Goal: Task Accomplishment & Management: Manage account settings

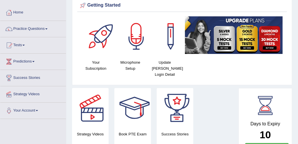
scroll to position [33, 0]
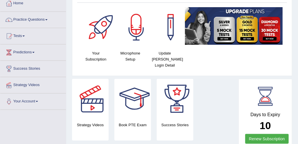
click at [14, 2] on link "Home" at bounding box center [33, 2] width 66 height 14
click at [273, 23] on img at bounding box center [234, 26] width 98 height 38
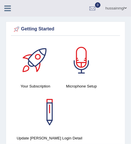
click at [93, 132] on div "Your Subscription Microphone Setup Update [PERSON_NAME] Login Detail" at bounding box center [65, 112] width 109 height 145
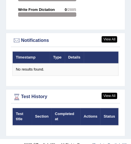
scroll to position [1261, 0]
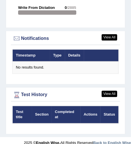
click at [103, 119] on div "Test title Section Completed at Actions Status" at bounding box center [65, 118] width 109 height 25
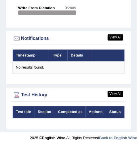
scroll to position [1152, 0]
